Goal: Task Accomplishment & Management: Complete application form

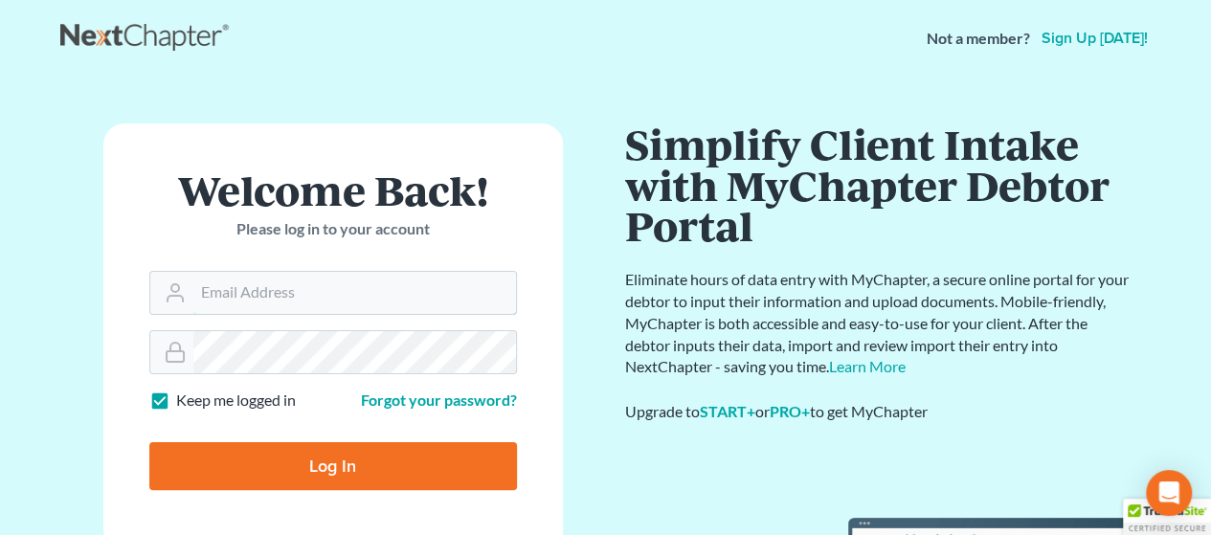
type input "[PERSON_NAME][EMAIL_ADDRESS][DOMAIN_NAME]"
click at [286, 455] on input "Log In" at bounding box center [332, 466] width 367 height 48
type input "Thinking..."
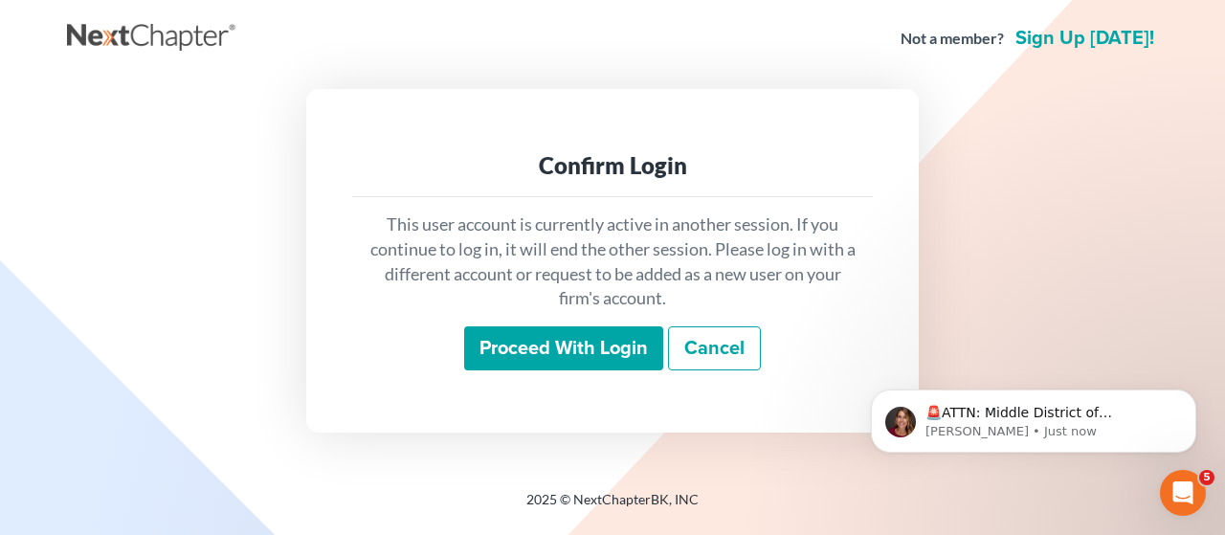
click at [545, 349] on input "Proceed with login" at bounding box center [563, 348] width 199 height 44
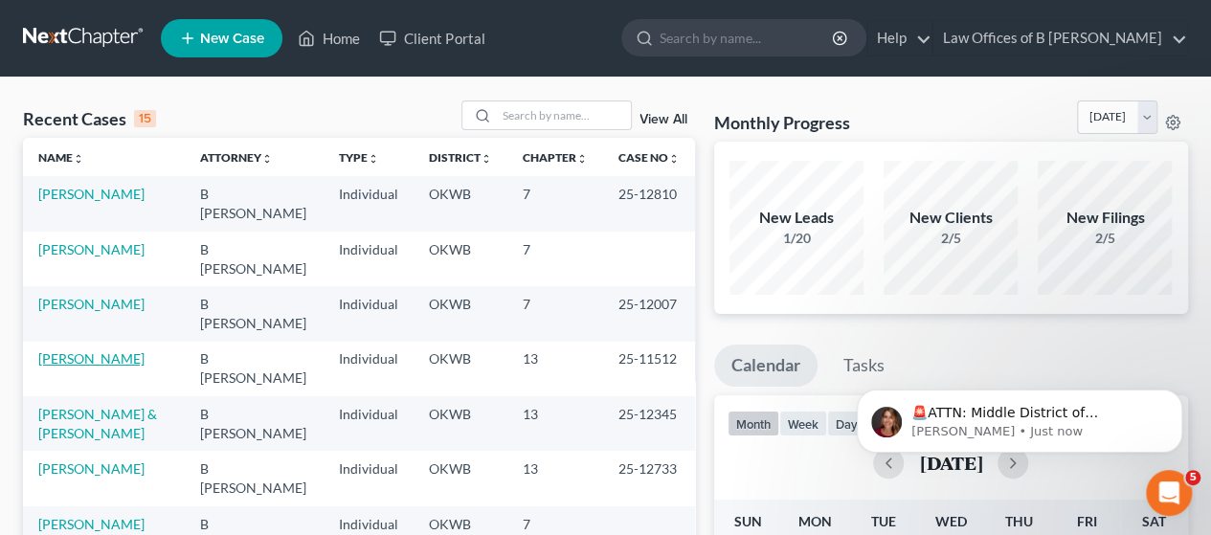
click at [68, 359] on link "[PERSON_NAME]" at bounding box center [91, 358] width 106 height 16
click at [94, 411] on link "[PERSON_NAME] & [PERSON_NAME]" at bounding box center [97, 423] width 119 height 35
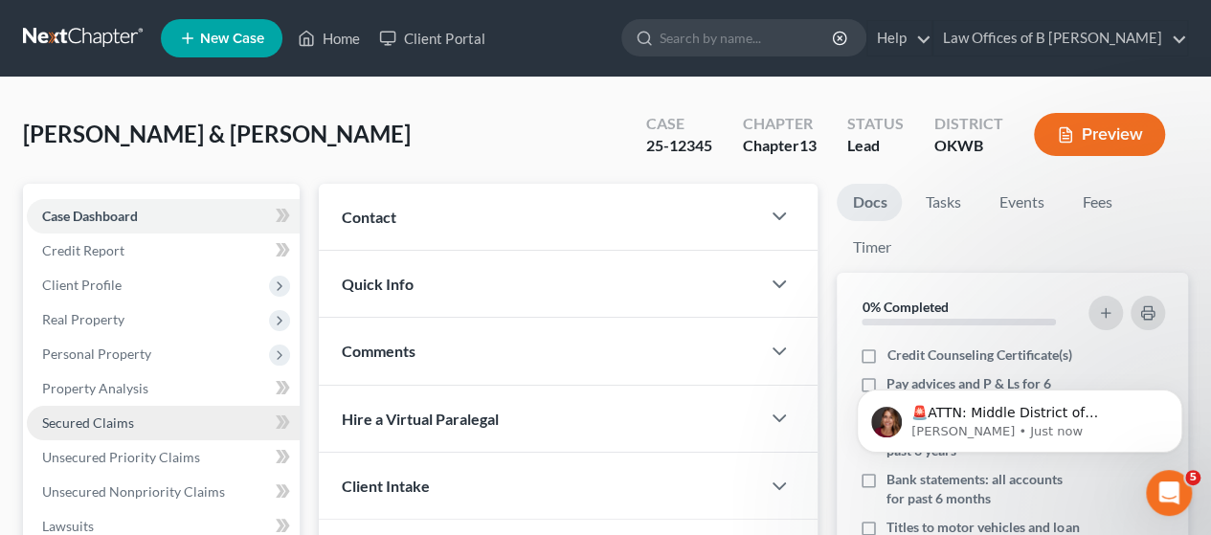
click at [91, 418] on span "Secured Claims" at bounding box center [88, 422] width 92 height 16
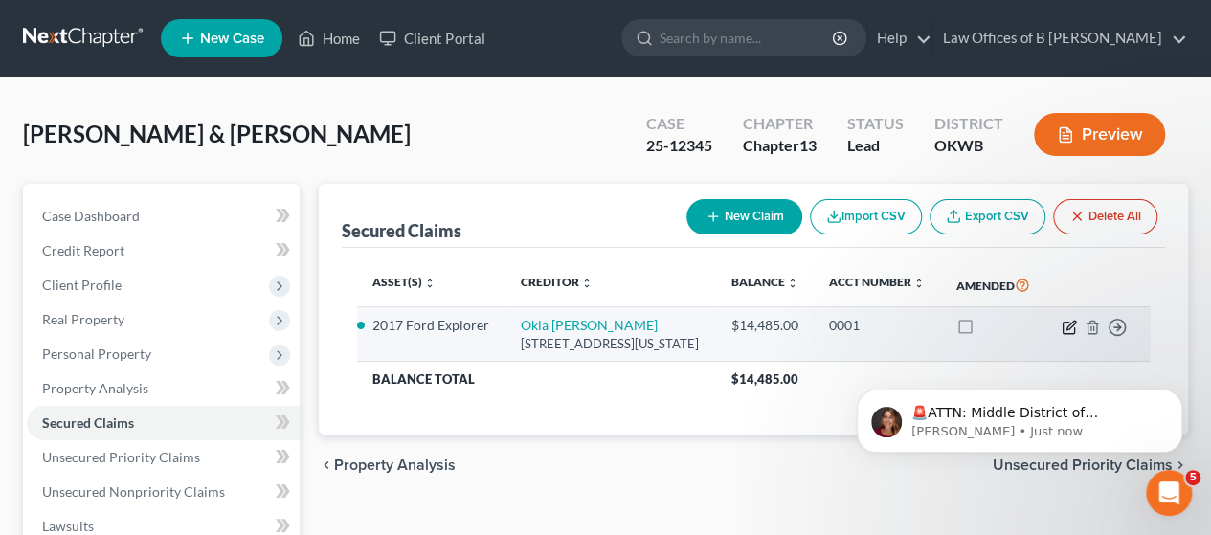
click at [1070, 335] on icon "button" at bounding box center [1068, 327] width 15 height 15
select select "37"
select select "25"
select select "4"
select select "2"
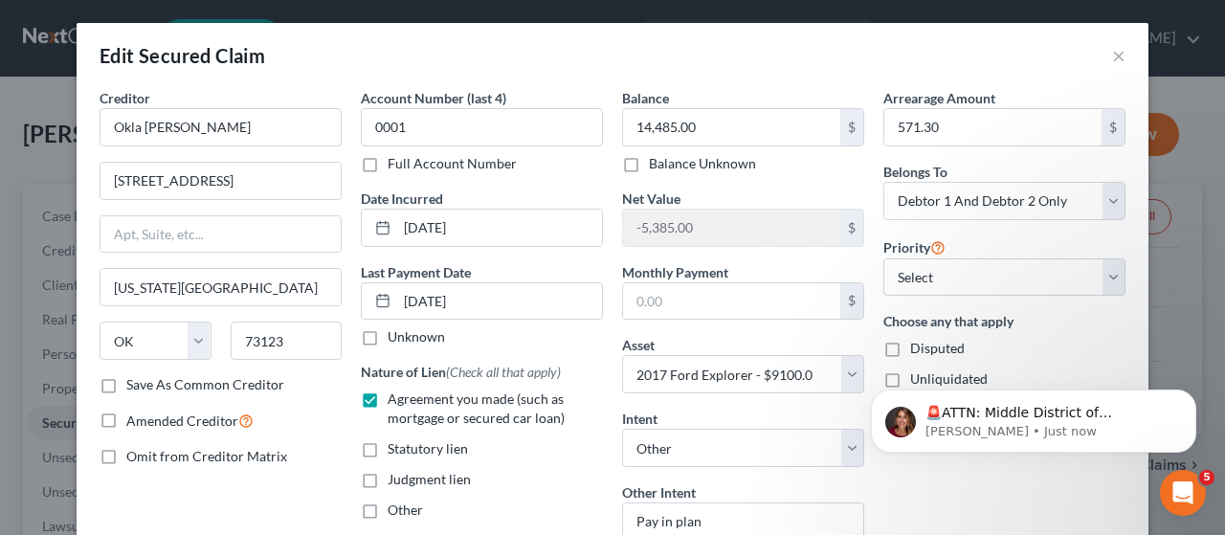
scroll to position [278, 0]
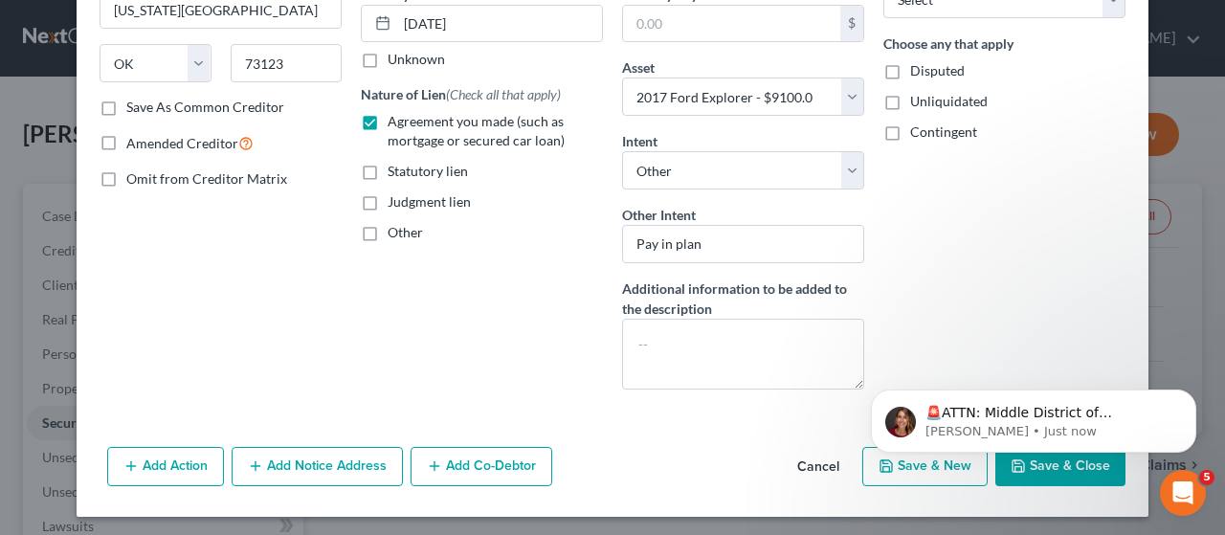
click at [1050, 468] on body "🚨ATTN: Middle District of [US_STATE] The court has added a new Credit Counselin…" at bounding box center [1033, 416] width 367 height 119
click at [994, 475] on body "🚨ATTN: Middle District of [US_STATE] The court has added a new Credit Counselin…" at bounding box center [1033, 416] width 367 height 119
click at [1034, 461] on body "🚨ATTN: Middle District of [US_STATE] The court has added a new Credit Counselin…" at bounding box center [1033, 416] width 367 height 119
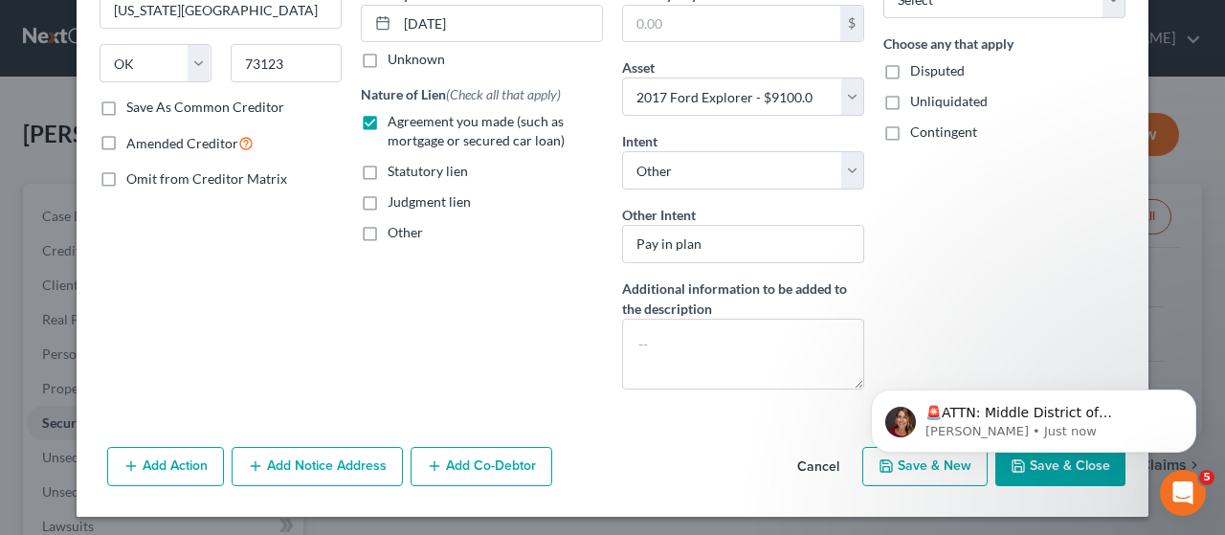
click at [1034, 461] on body "🚨ATTN: Middle District of [US_STATE] The court has added a new Credit Counselin…" at bounding box center [1033, 416] width 367 height 119
click at [1207, 479] on span "5" at bounding box center [1209, 476] width 17 height 17
click at [1191, 491] on icon "Open Intercom Messenger" at bounding box center [1181, 491] width 32 height 32
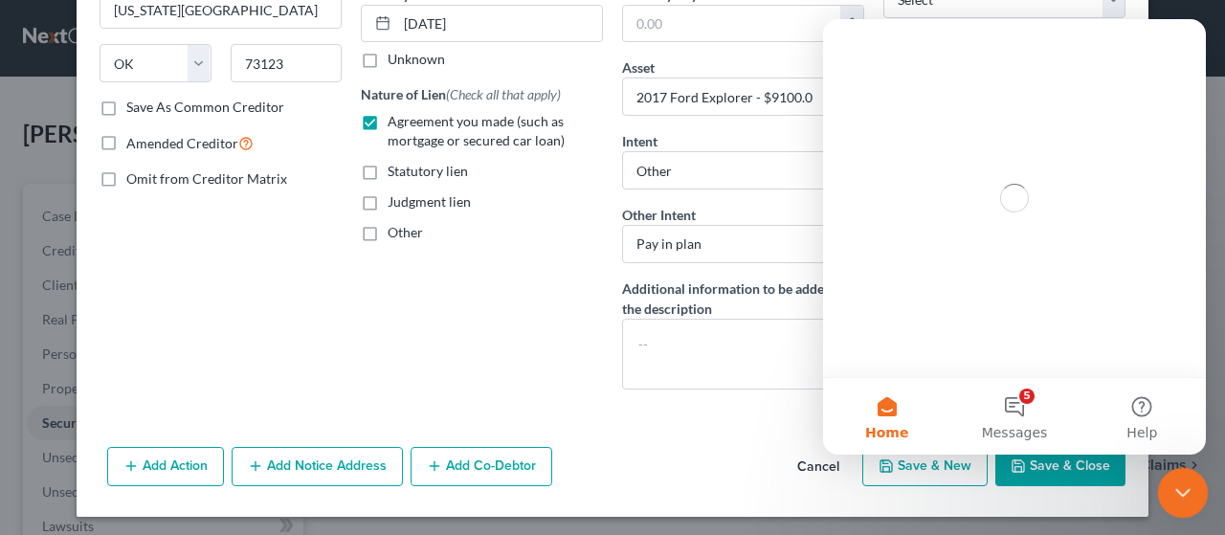
scroll to position [0, 0]
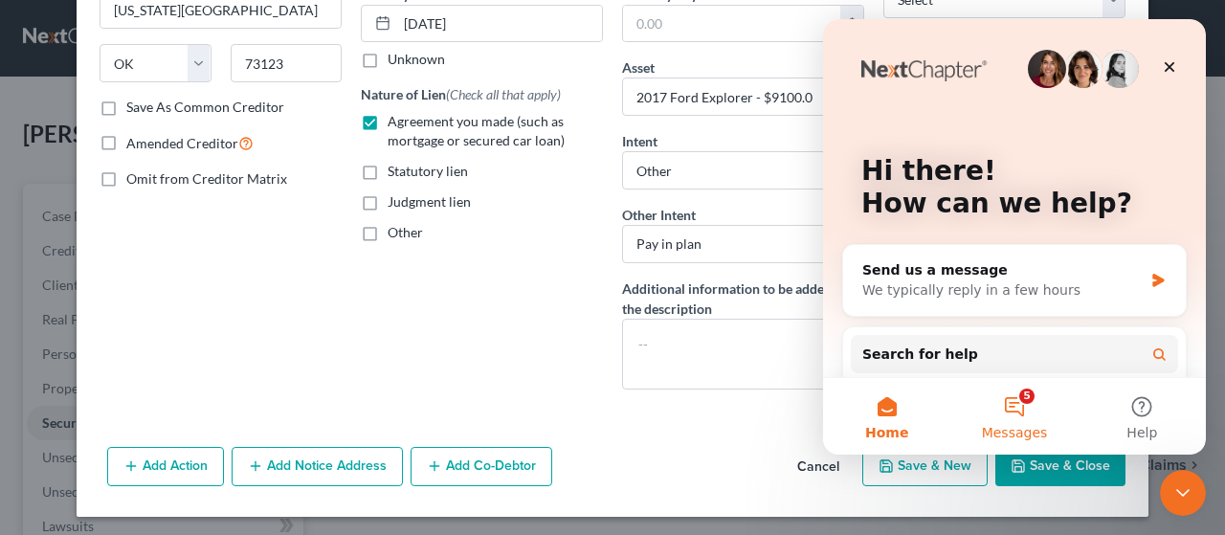
click at [1016, 394] on button "5 Messages" at bounding box center [1013, 416] width 127 height 77
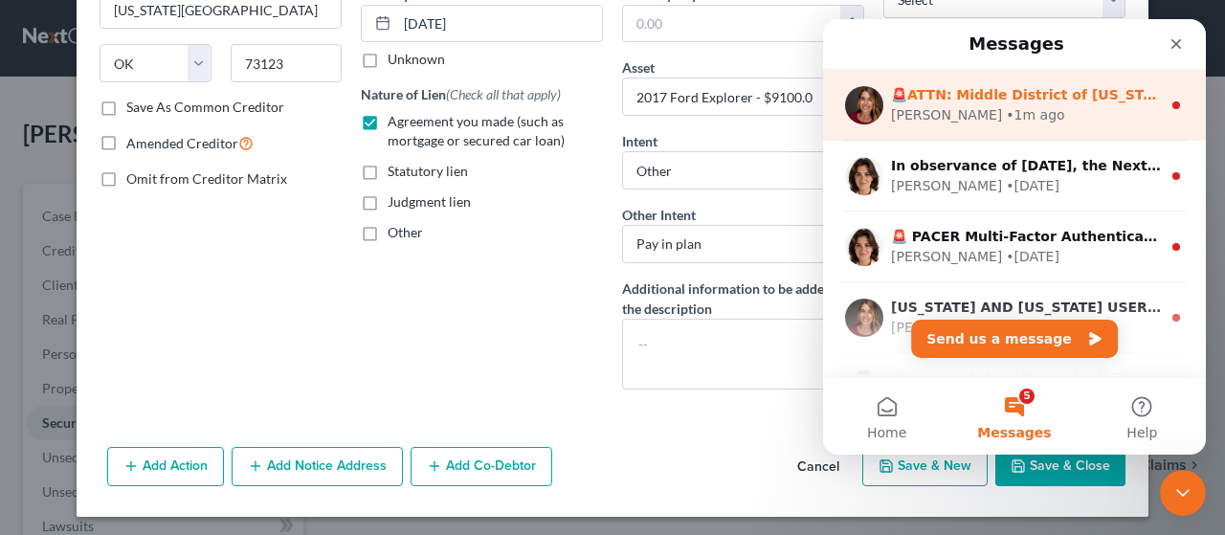
click at [1014, 114] on div "[PERSON_NAME] • 1m ago" at bounding box center [1026, 115] width 270 height 20
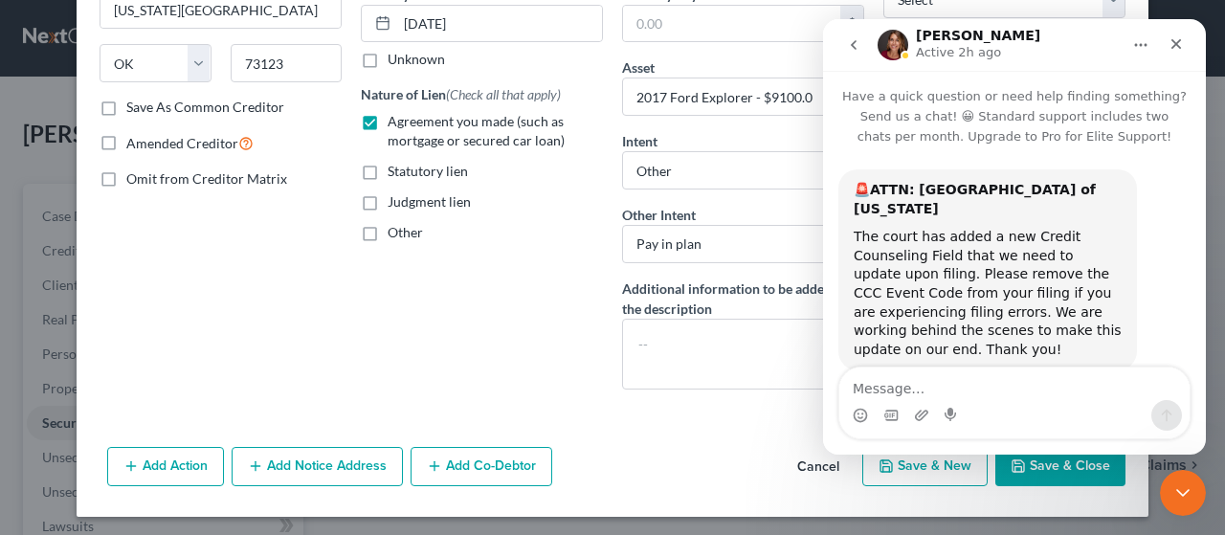
scroll to position [23, 0]
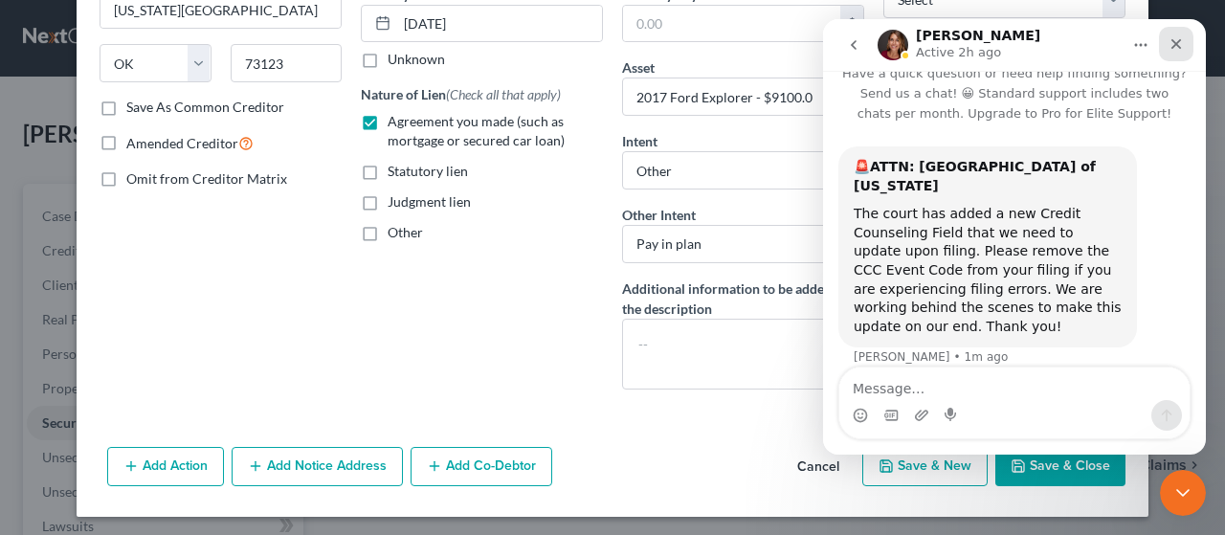
click at [1172, 41] on icon "Close" at bounding box center [1176, 44] width 11 height 11
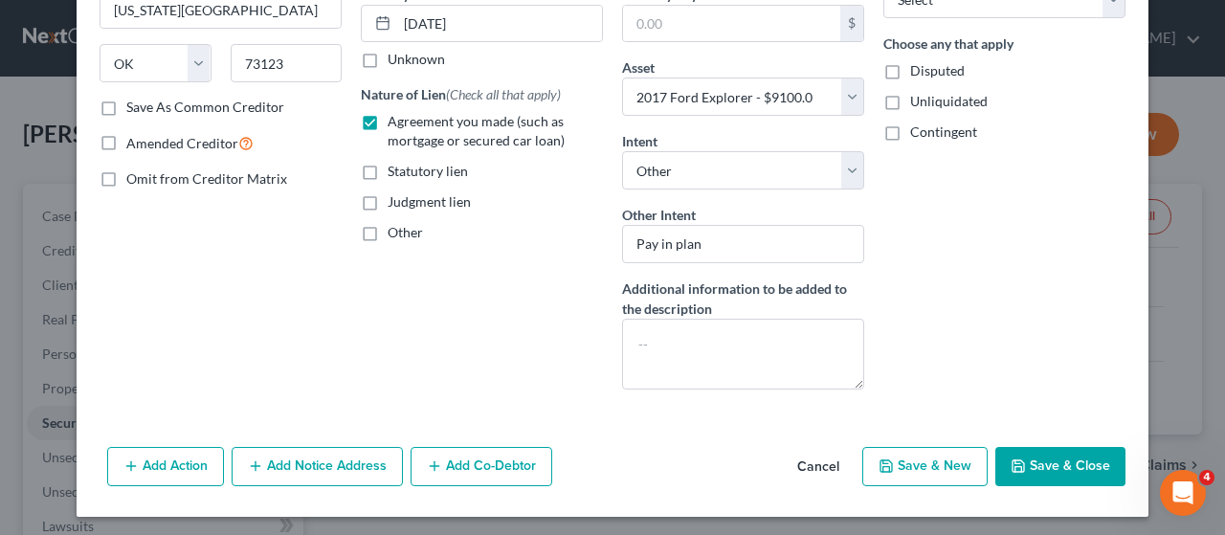
click at [1063, 447] on button "Save & Close" at bounding box center [1060, 467] width 130 height 40
select select
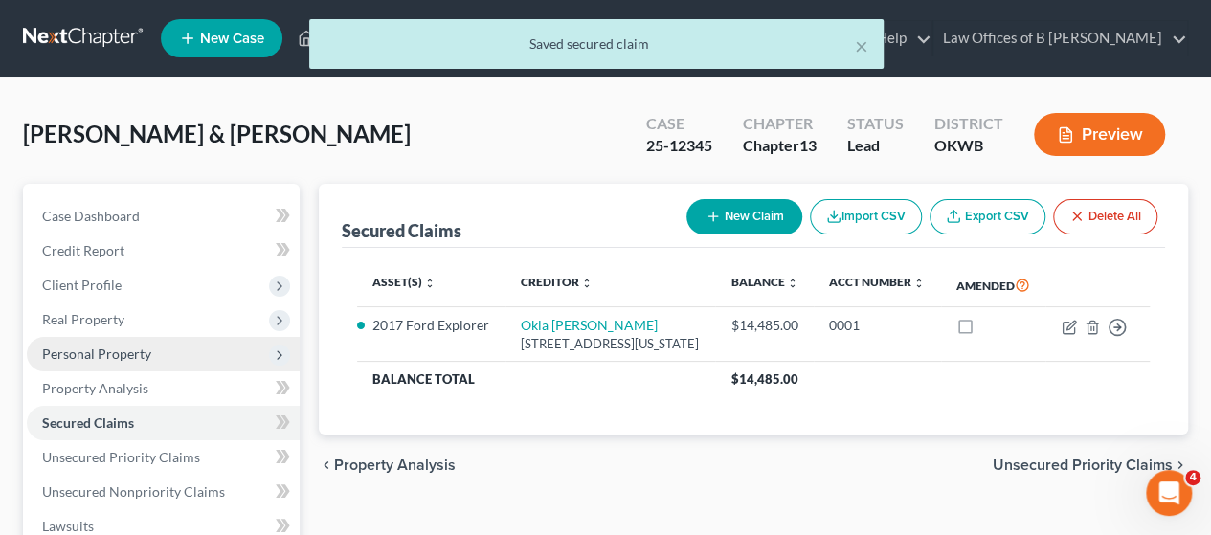
click at [124, 357] on span "Personal Property" at bounding box center [96, 353] width 109 height 16
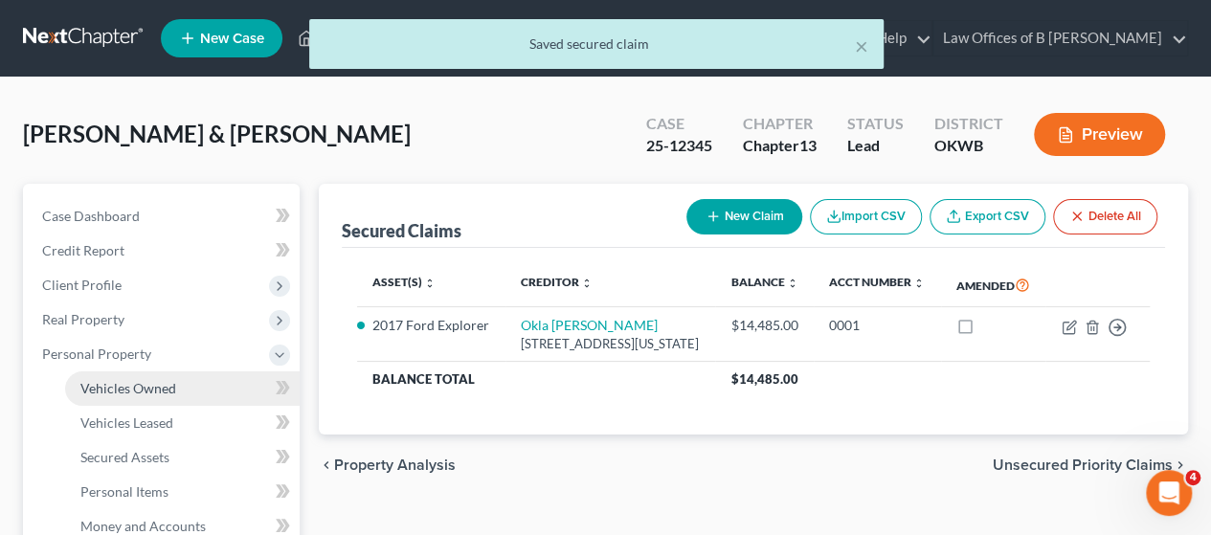
click at [124, 391] on span "Vehicles Owned" at bounding box center [128, 388] width 96 height 16
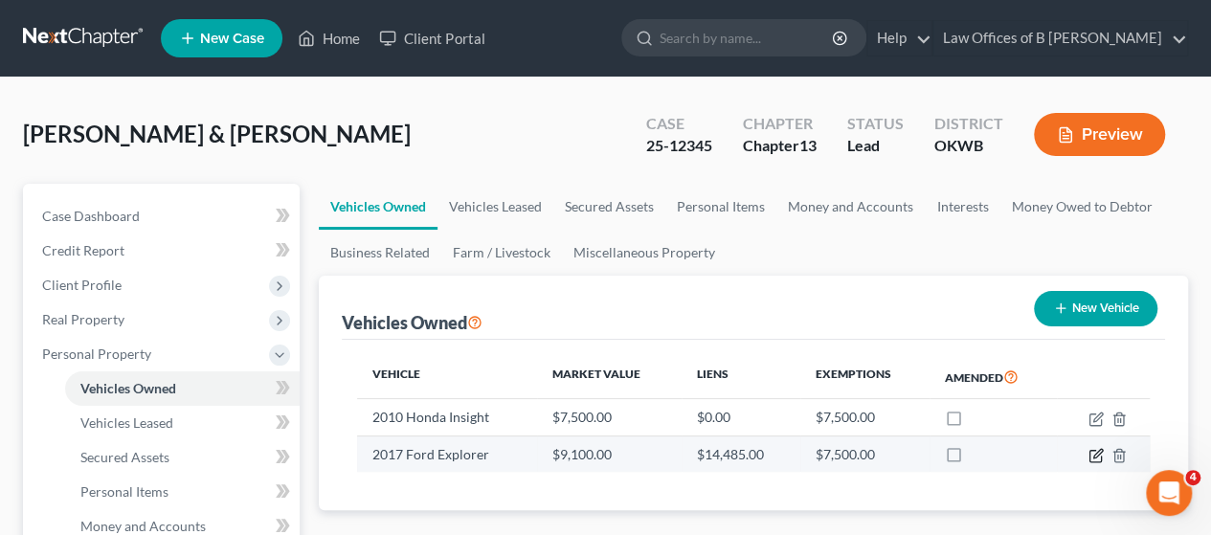
click at [1096, 456] on icon "button" at bounding box center [1097, 453] width 9 height 9
select select "0"
select select "9"
select select "2"
select select "1"
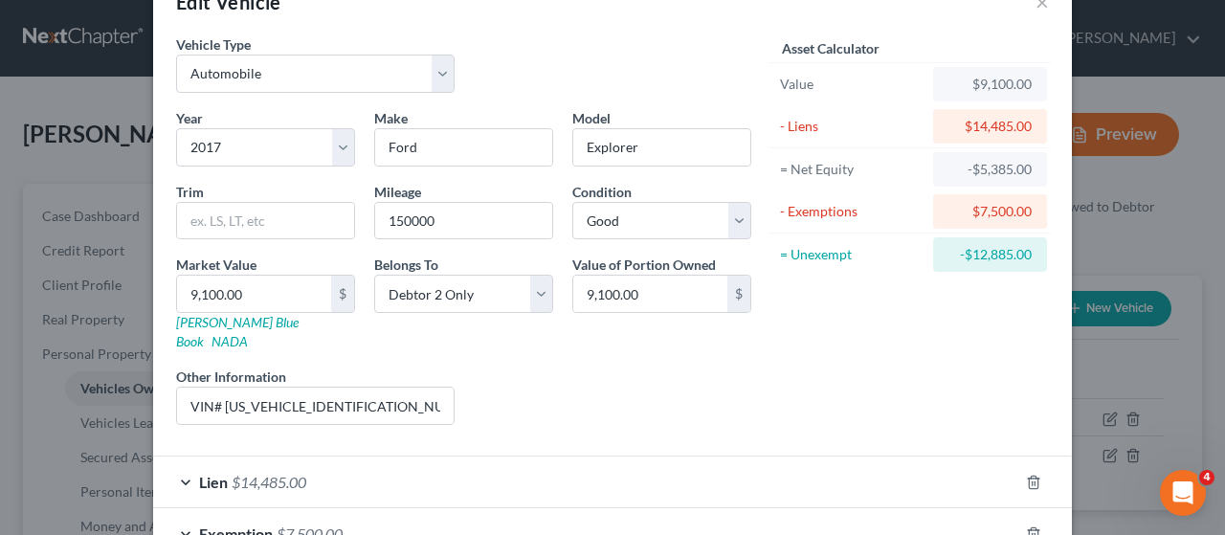
scroll to position [62, 0]
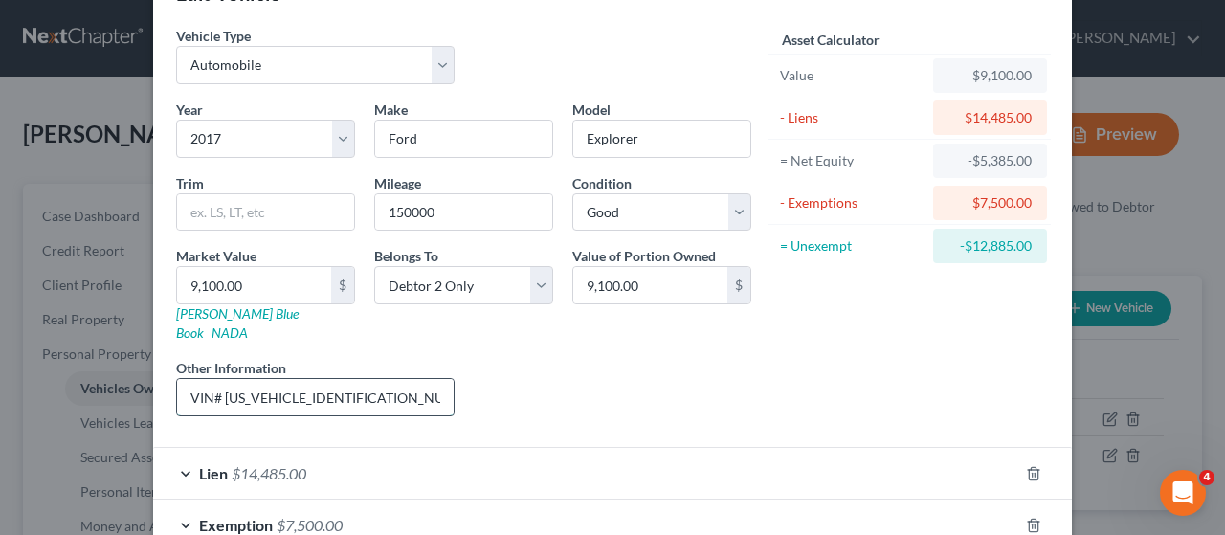
drag, startPoint x: 216, startPoint y: 373, endPoint x: 436, endPoint y: 386, distance: 220.5
click at [436, 386] on input "VIN# [US_VEHICLE_IDENTIFICATION_NUMBER]" at bounding box center [315, 397] width 277 height 36
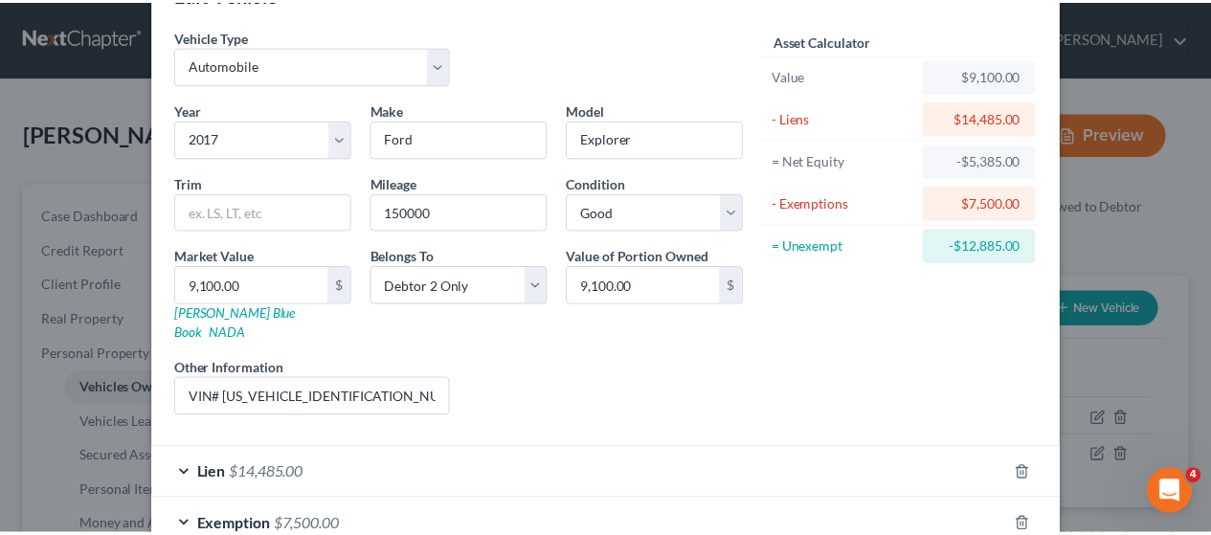
scroll to position [0, 0]
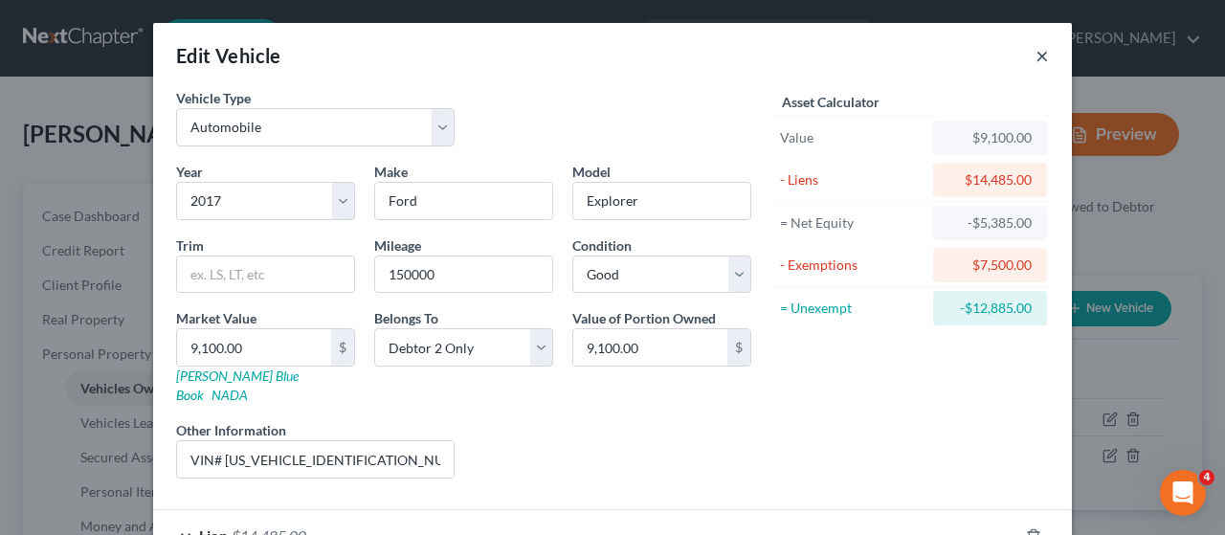
click at [1035, 58] on button "×" at bounding box center [1041, 55] width 13 height 23
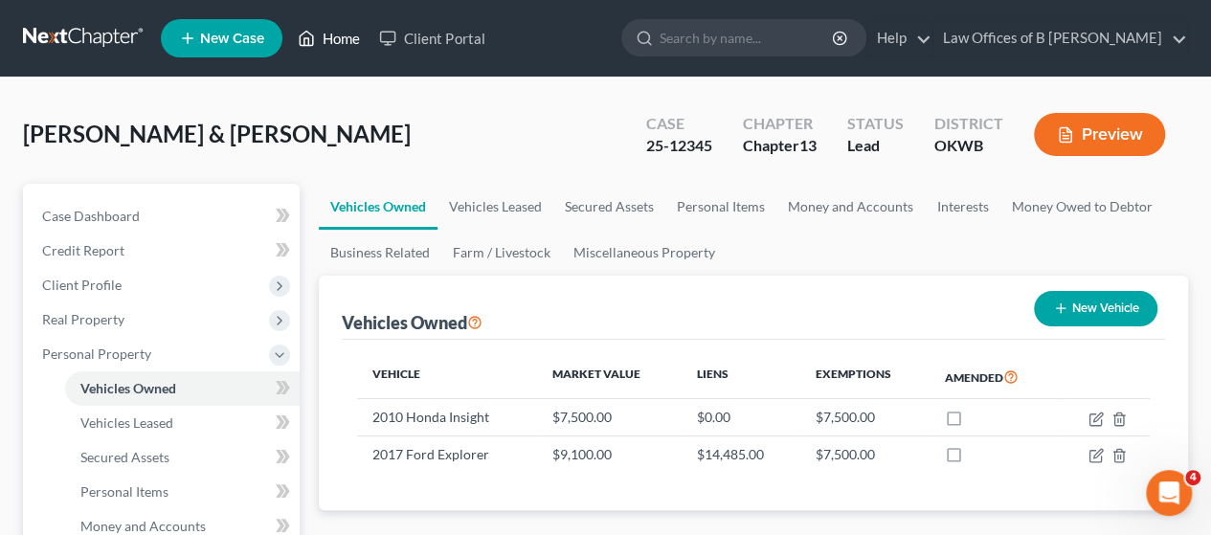
click at [342, 47] on link "Home" at bounding box center [328, 38] width 81 height 34
